Goal: Transaction & Acquisition: Book appointment/travel/reservation

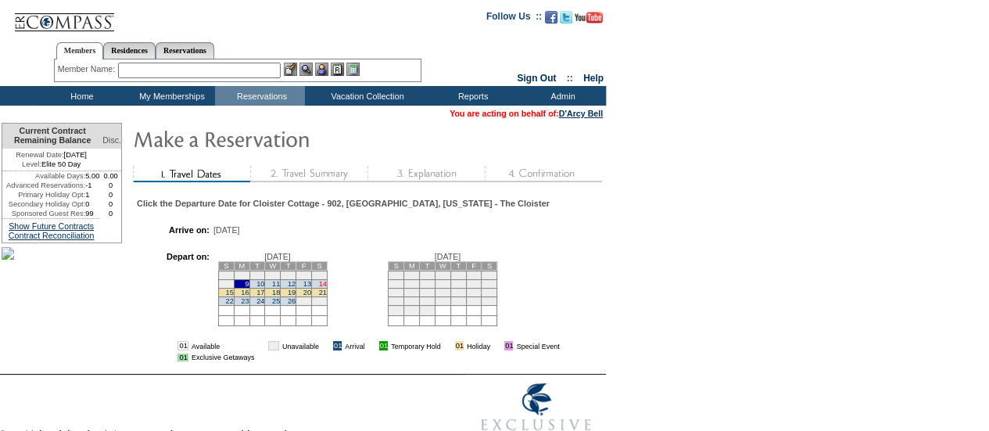
click at [327, 288] on link "14" at bounding box center [323, 284] width 8 height 8
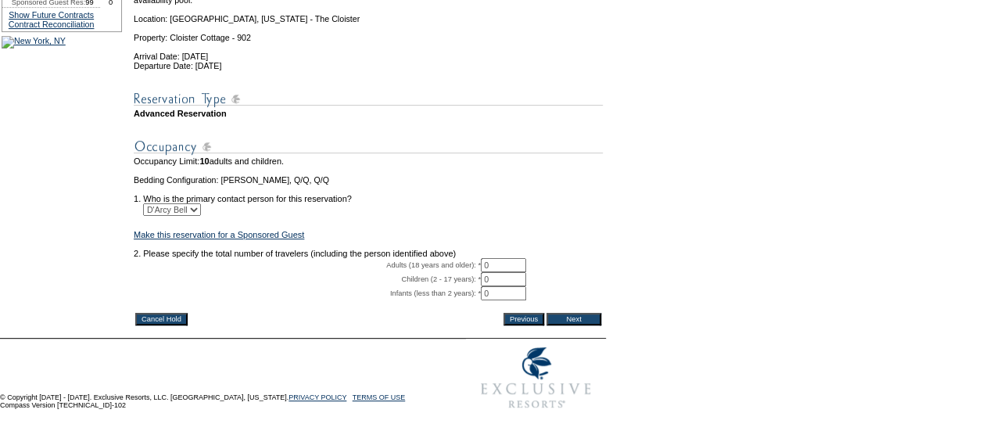
scroll to position [276, 0]
drag, startPoint x: 506, startPoint y: 242, endPoint x: 433, endPoint y: 234, distance: 73.2
click at [433, 234] on tbody "A temporary hold has been placed on this reservation. You have 30 minutes to bo…" at bounding box center [368, 133] width 469 height 353
type input "6"
click at [586, 313] on input "Next" at bounding box center [574, 319] width 55 height 13
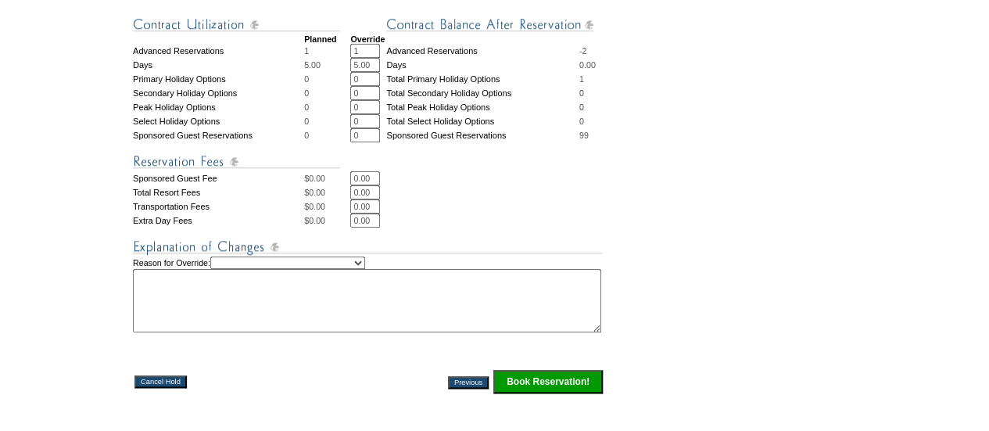
scroll to position [623, 0]
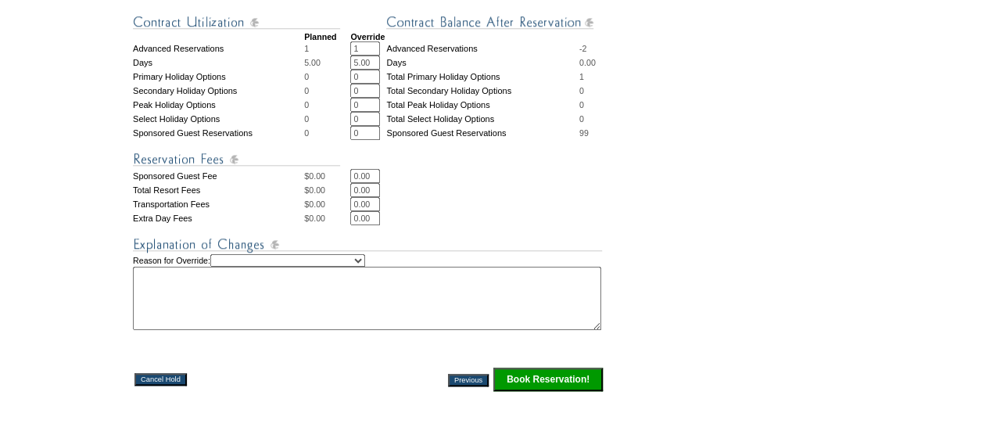
click at [282, 267] on select "Creating Continuous Stay Days Rebooked After Cancellation Editing Occupant Expe…" at bounding box center [287, 260] width 155 height 13
select select "1042"
click at [226, 267] on select "Creating Continuous Stay Days Rebooked After Cancellation Editing Occupant Expe…" at bounding box center [287, 260] width 155 height 13
click at [271, 330] on textarea at bounding box center [367, 298] width 469 height 63
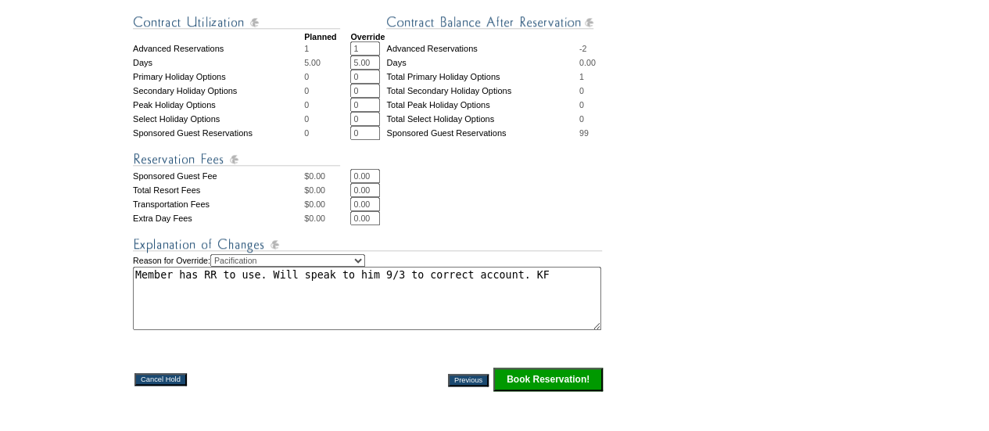
type textarea "Member has RR to use. Will speak to him 9/3 to correct account. KF"
click at [540, 391] on input "Book Reservation!" at bounding box center [549, 379] width 110 height 23
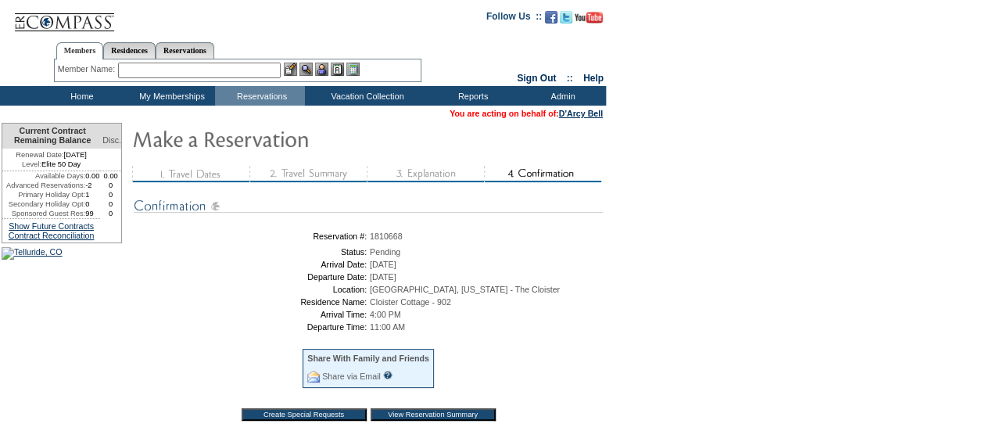
click at [84, 92] on td "Home" at bounding box center [80, 96] width 90 height 20
